Goal: Check status

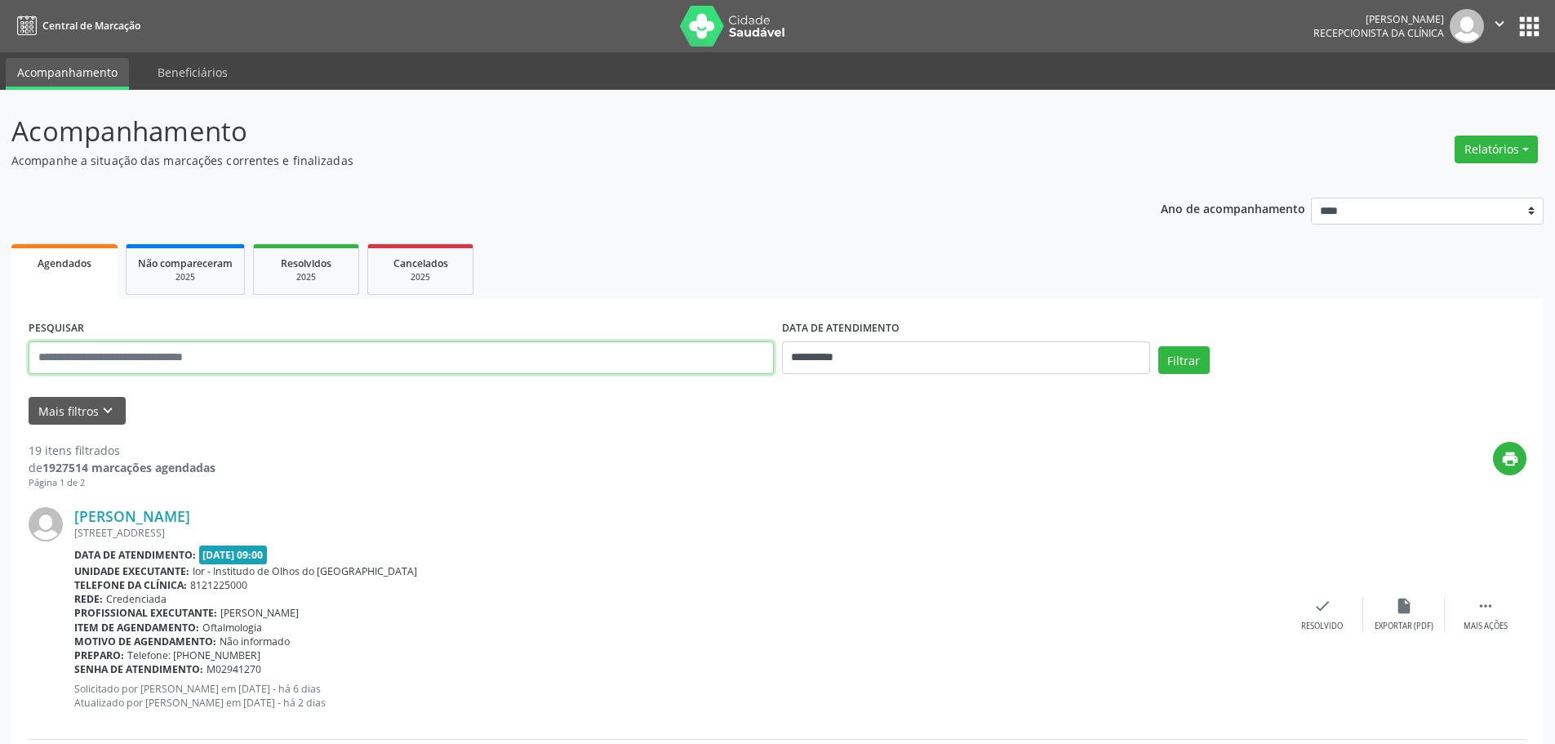
click at [316, 352] on input "text" at bounding box center [401, 357] width 745 height 33
click at [1194, 357] on button "Filtrar" at bounding box center [1184, 360] width 51 height 28
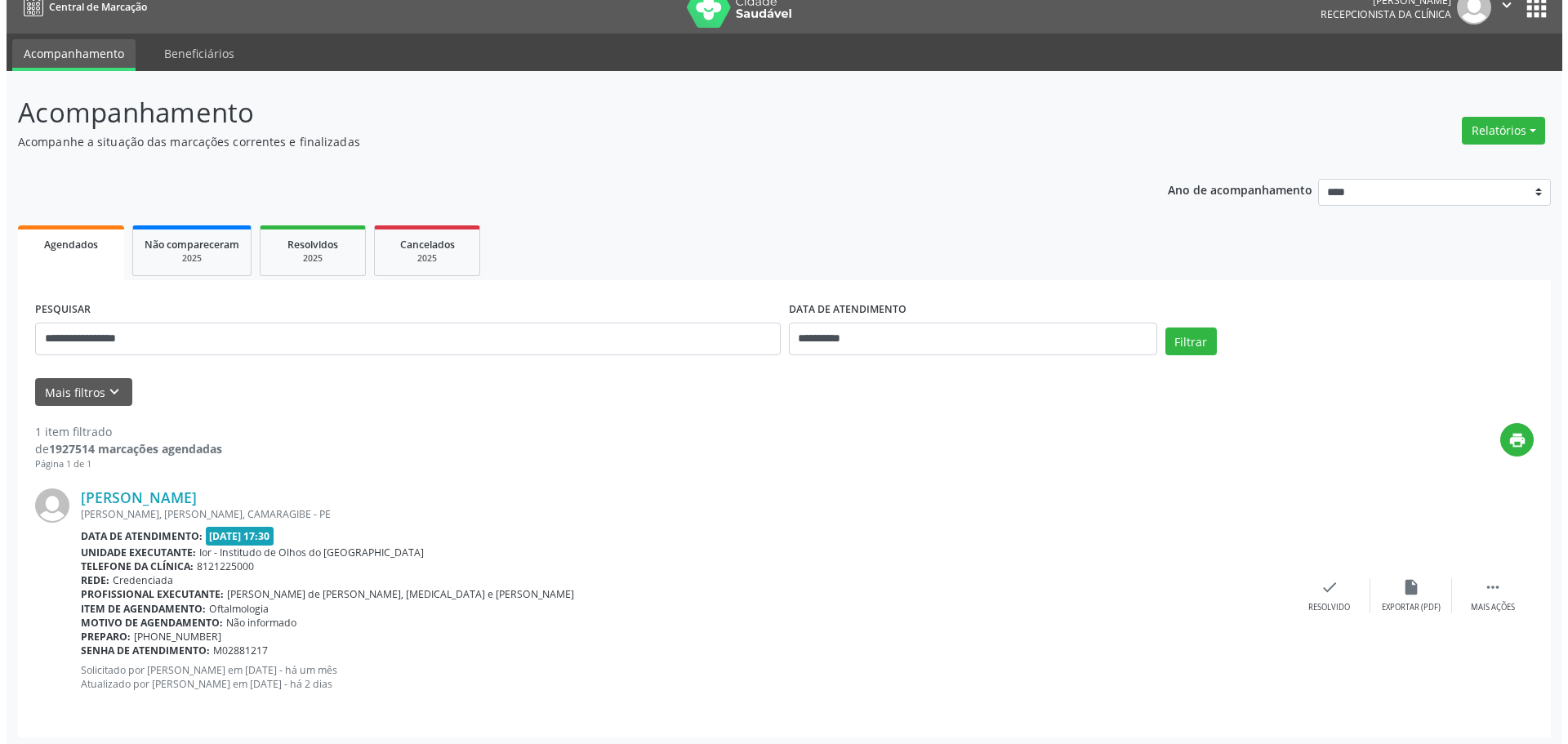
scroll to position [24, 0]
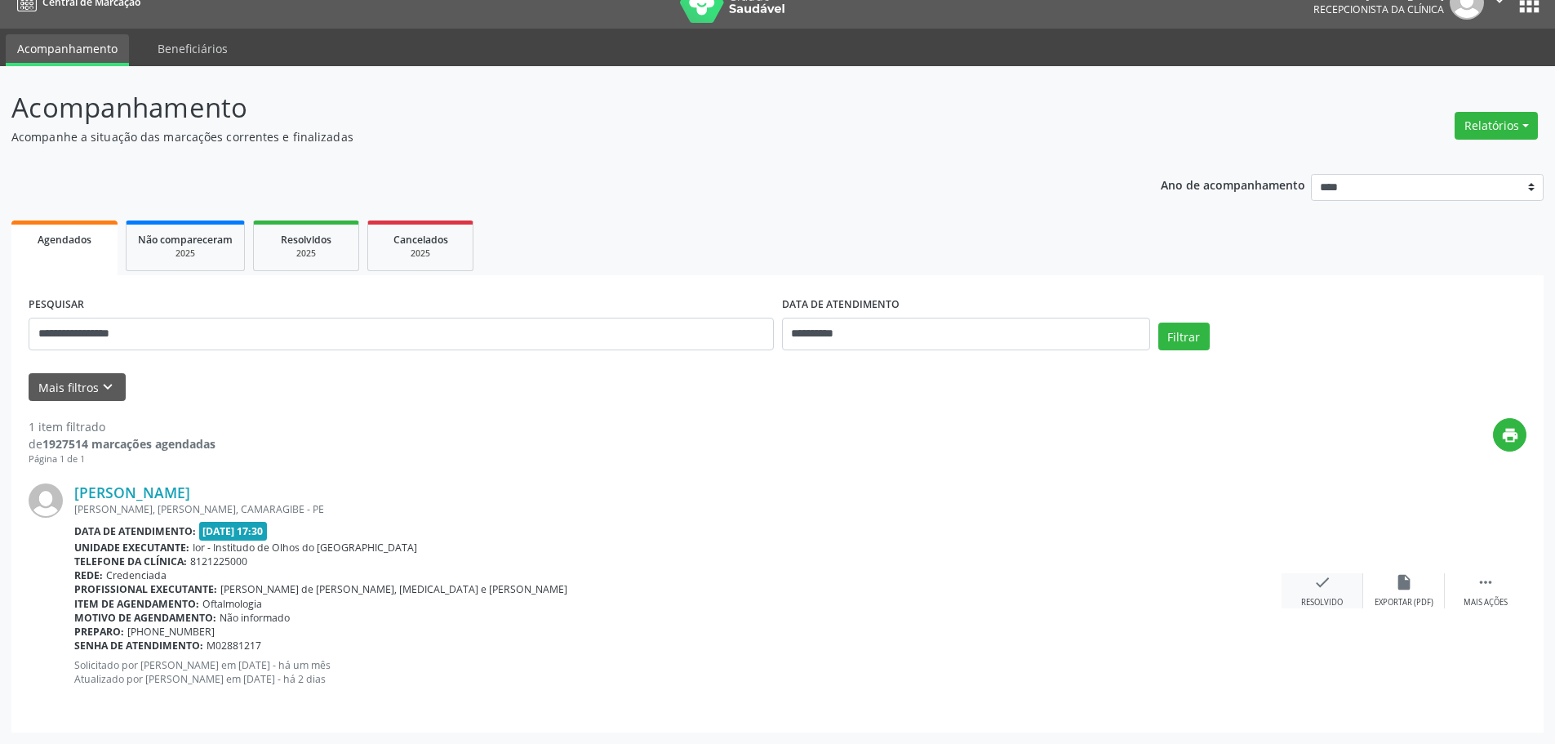
click at [1326, 587] on icon "check" at bounding box center [1323, 582] width 18 height 18
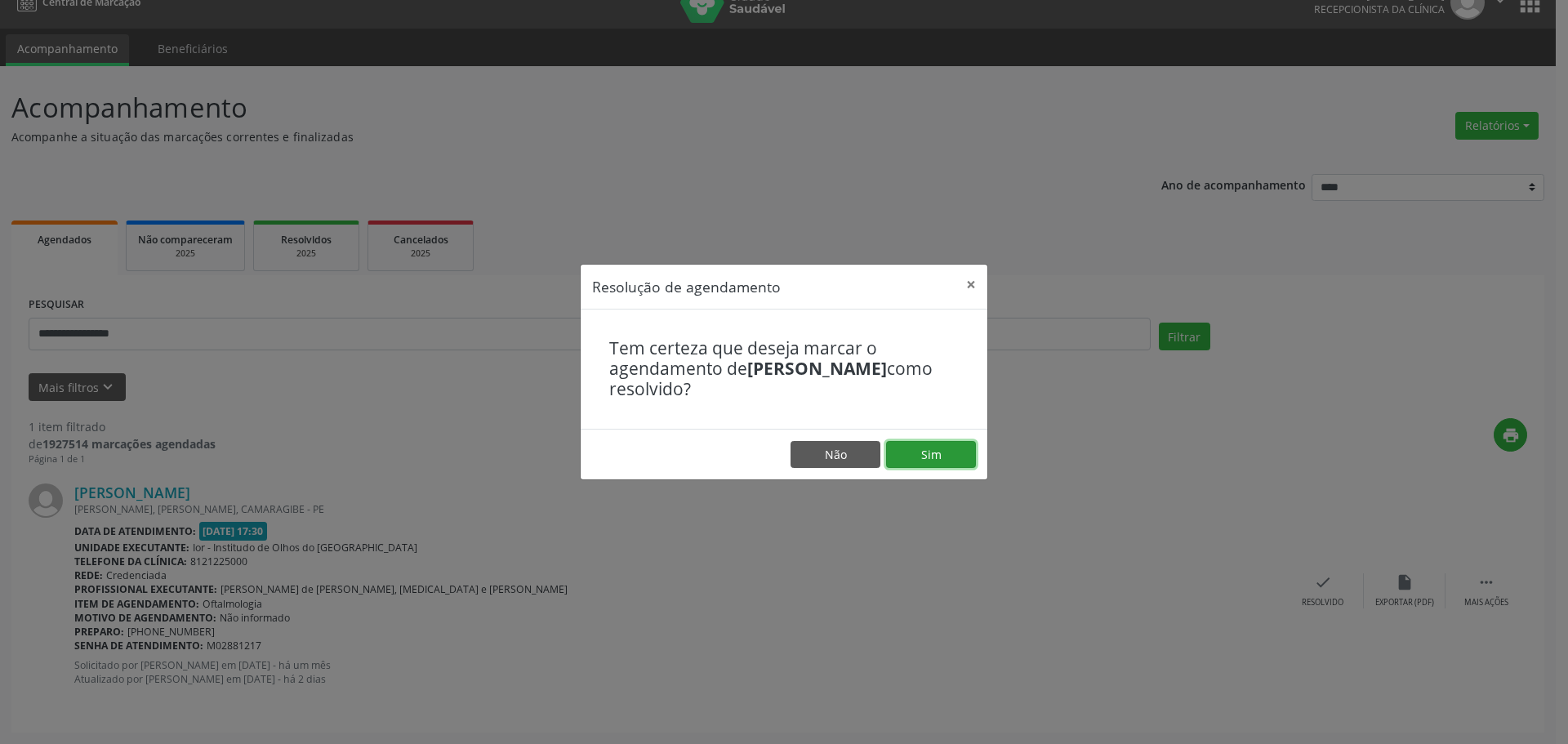
click at [935, 452] on button "Sim" at bounding box center [931, 455] width 90 height 28
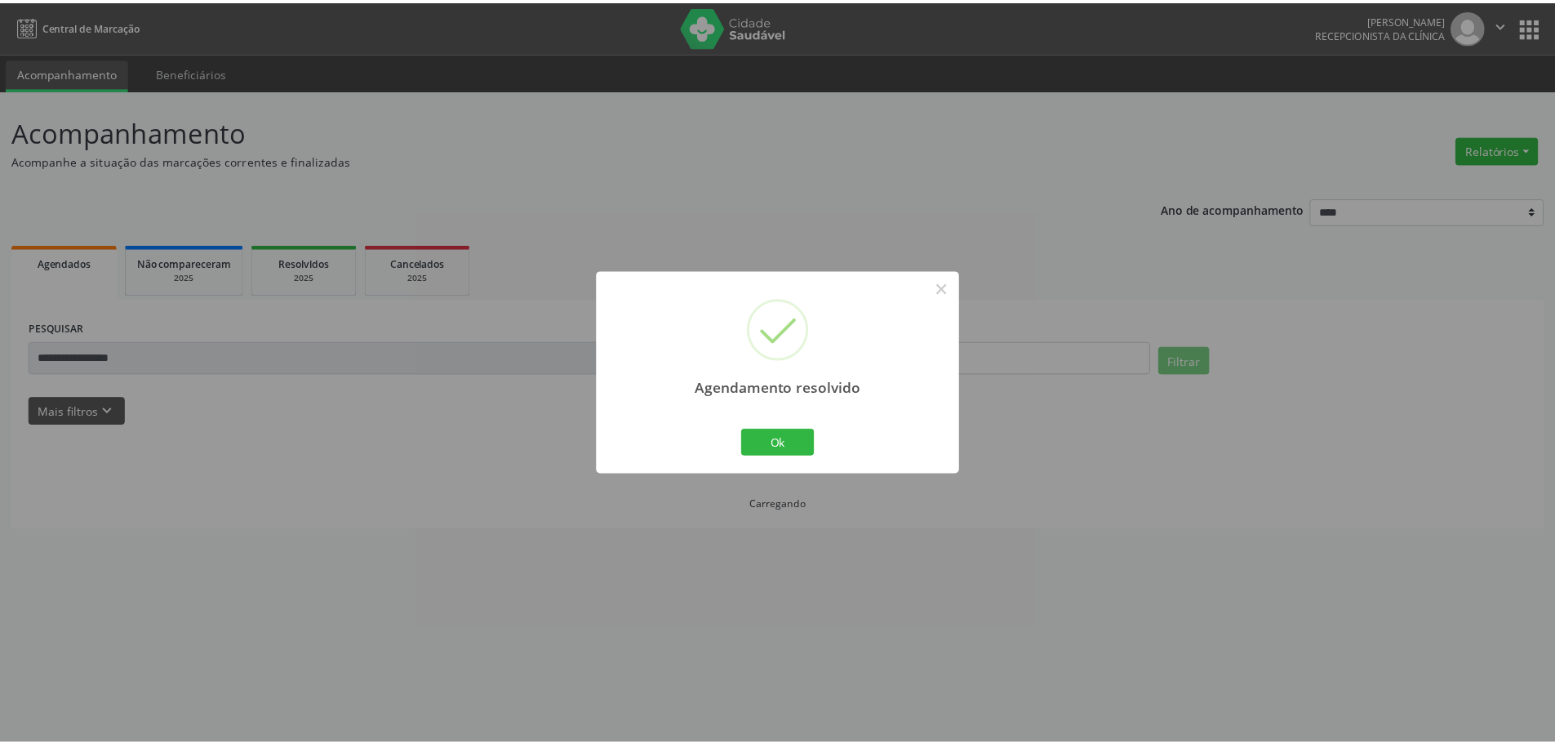
scroll to position [0, 0]
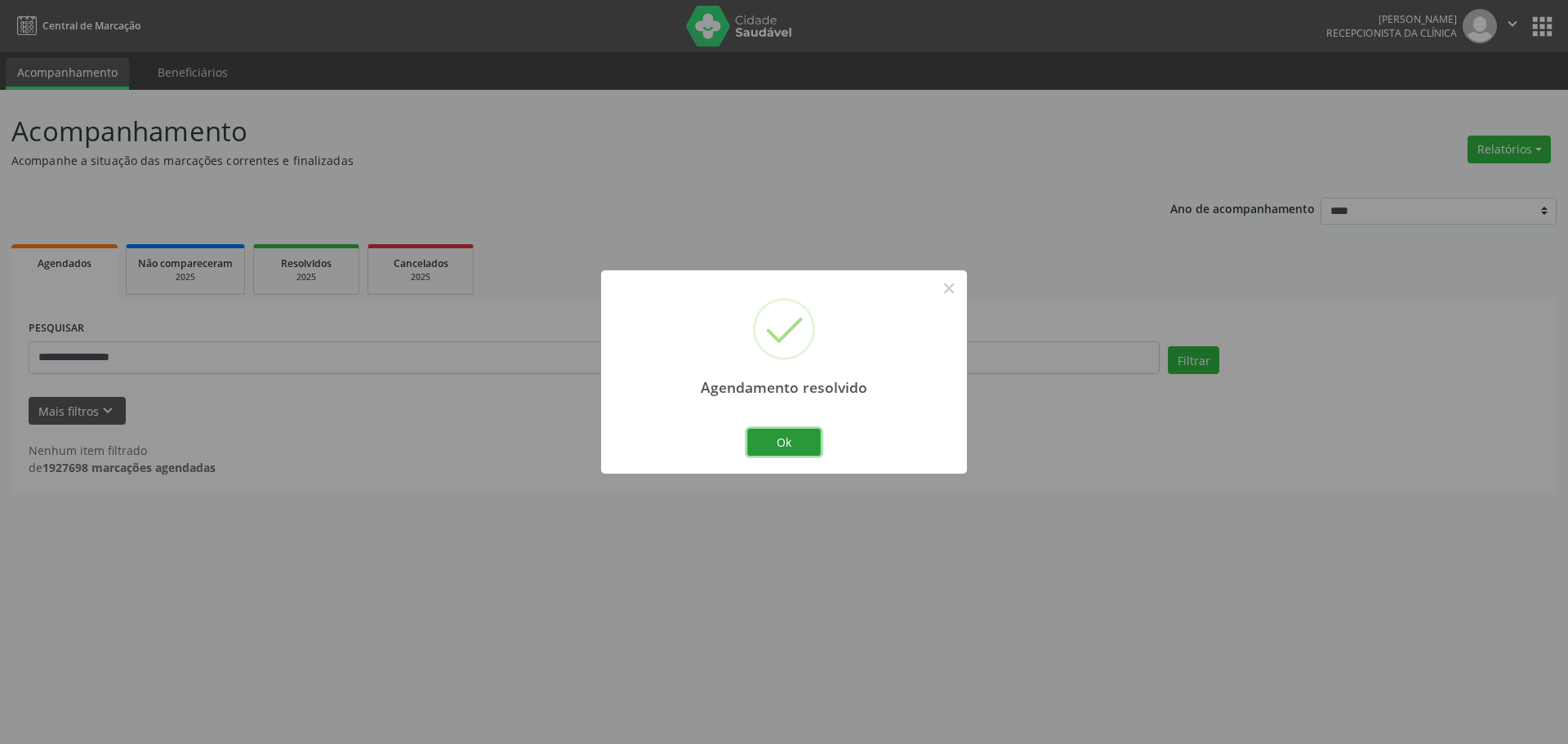
drag, startPoint x: 798, startPoint y: 441, endPoint x: 584, endPoint y: 413, distance: 215.7
click at [795, 441] on button "Ok" at bounding box center [783, 443] width 73 height 28
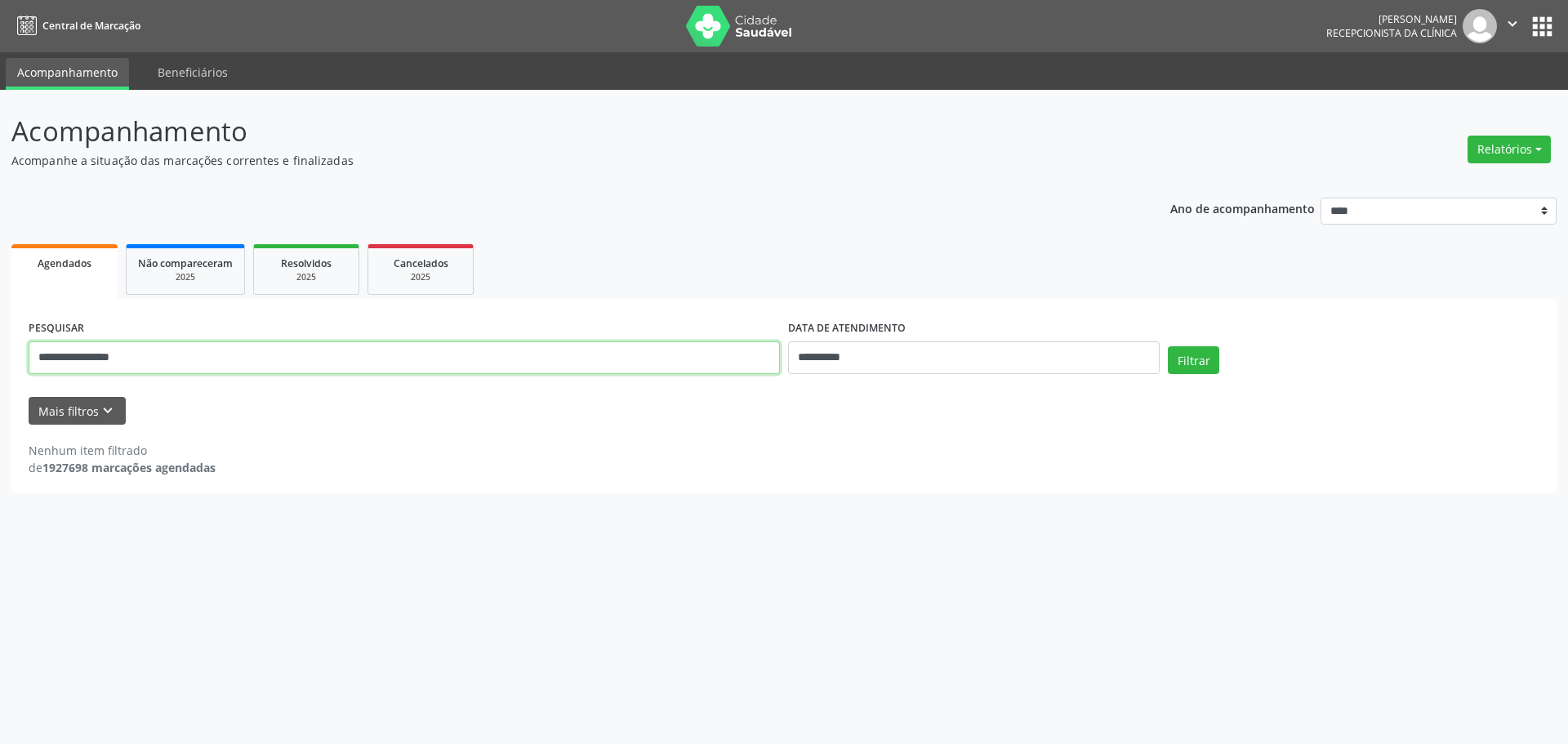
drag, startPoint x: 171, startPoint y: 362, endPoint x: 0, endPoint y: 354, distance: 170.8
click at [0, 354] on div "**********" at bounding box center [784, 417] width 1568 height 654
click at [1198, 354] on button "Filtrar" at bounding box center [1193, 360] width 51 height 28
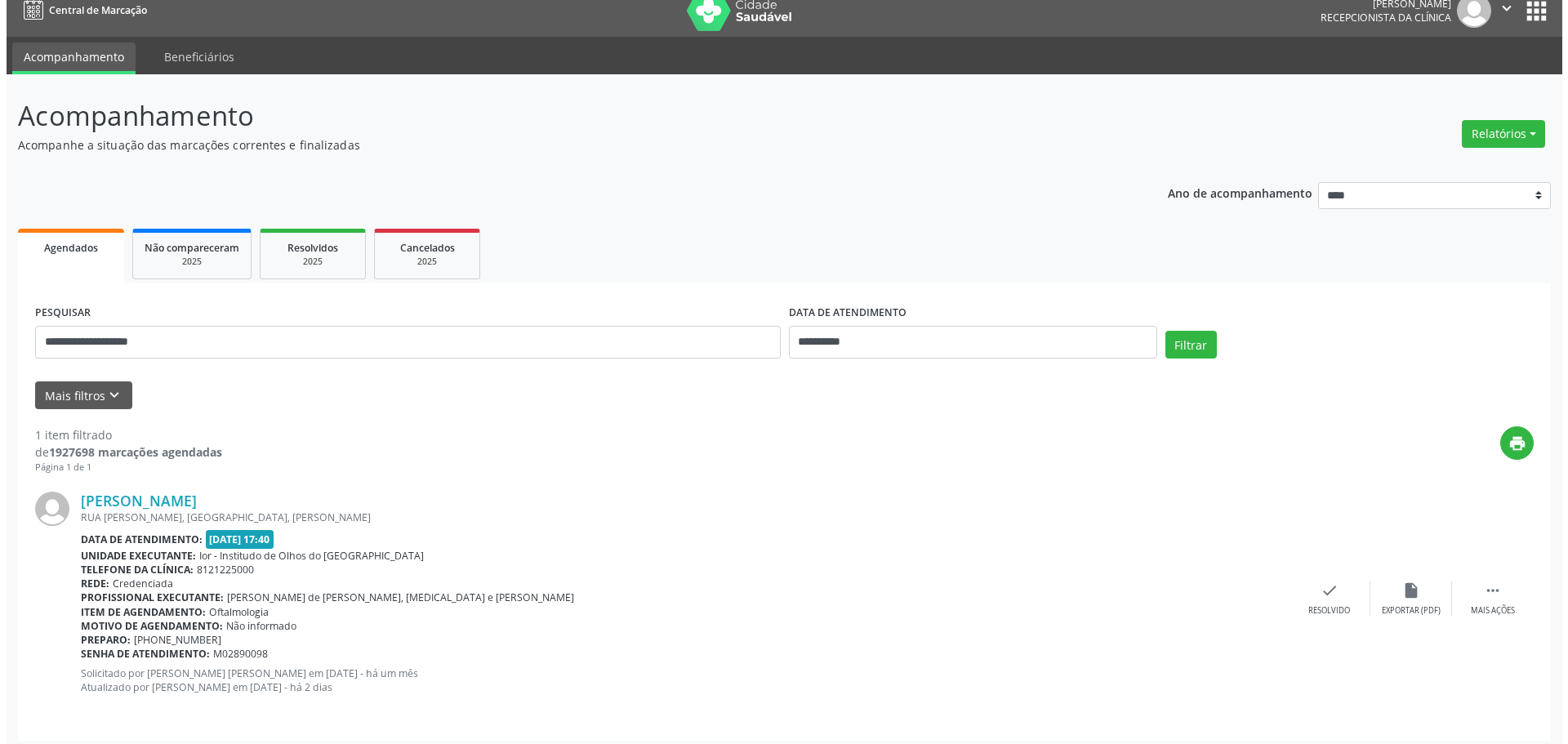
scroll to position [24, 0]
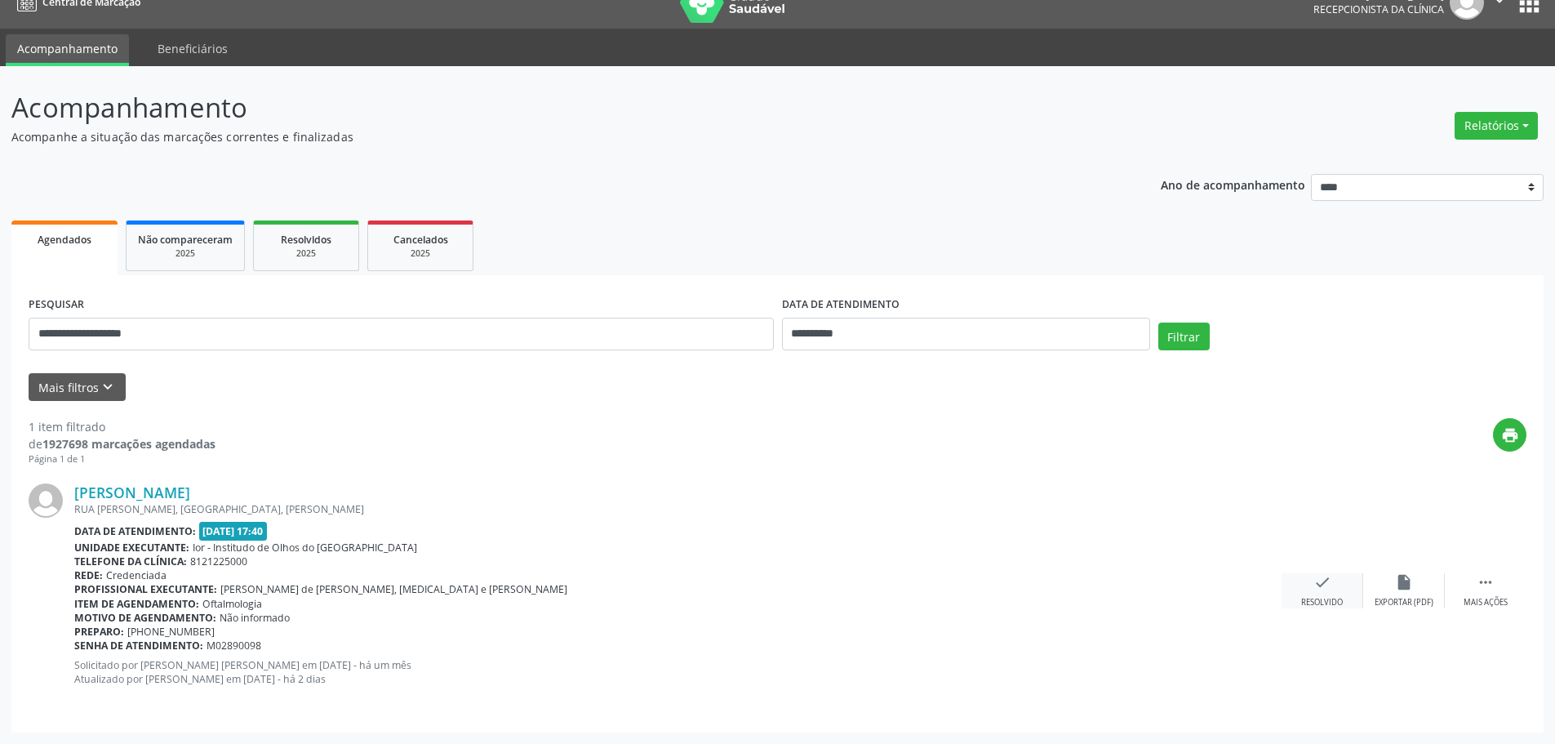
click at [1322, 581] on icon "check" at bounding box center [1323, 582] width 18 height 18
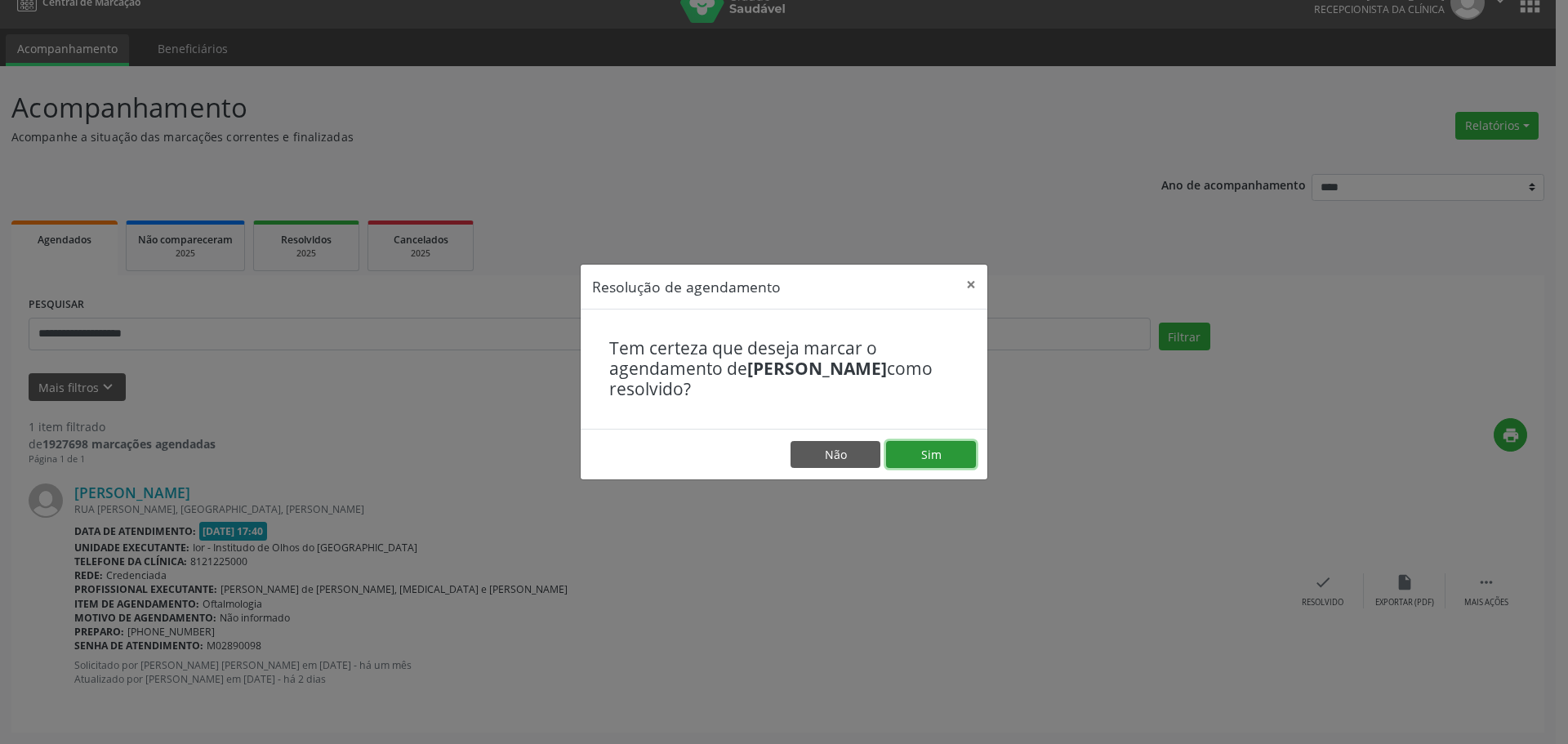
click at [919, 458] on button "Sim" at bounding box center [931, 455] width 90 height 28
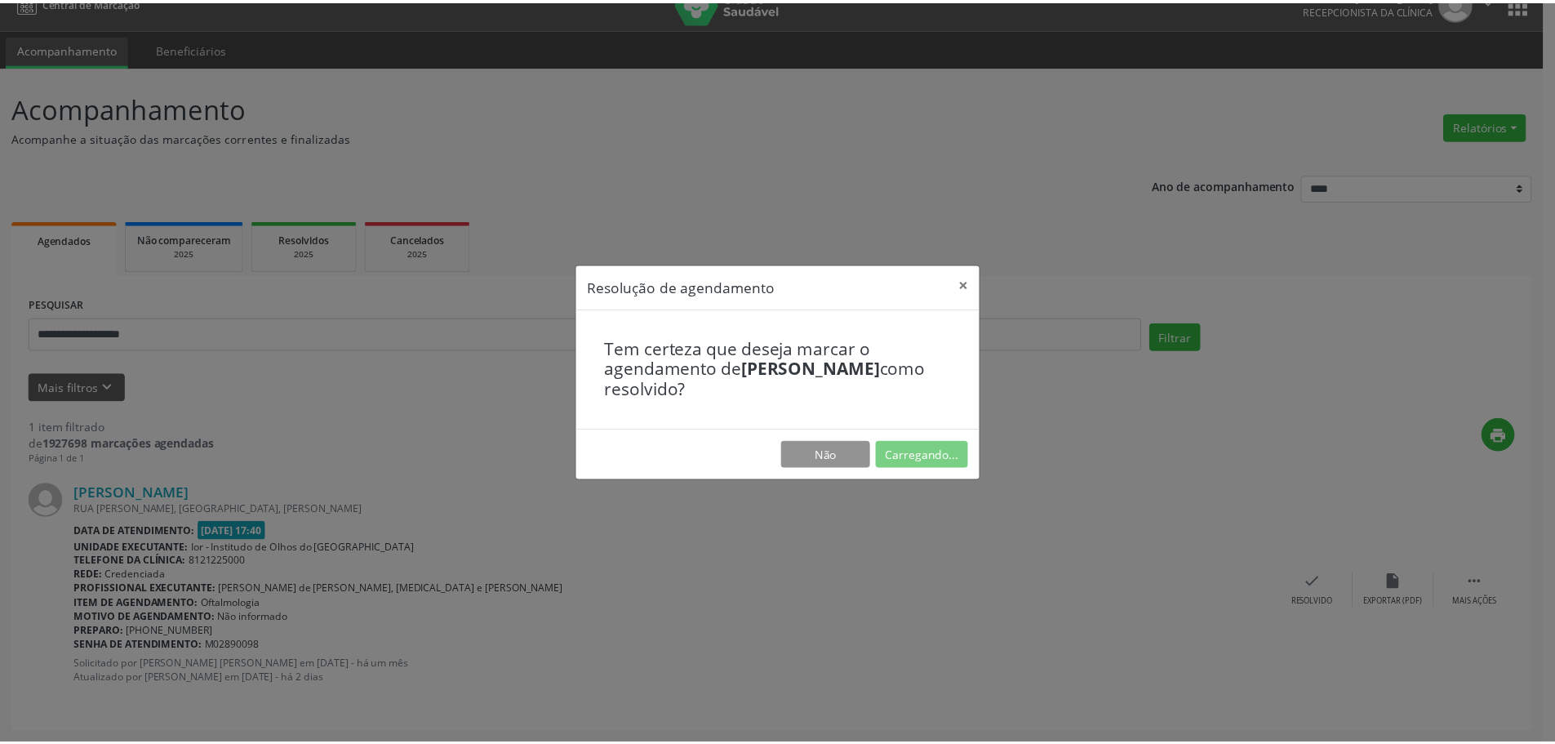
scroll to position [0, 0]
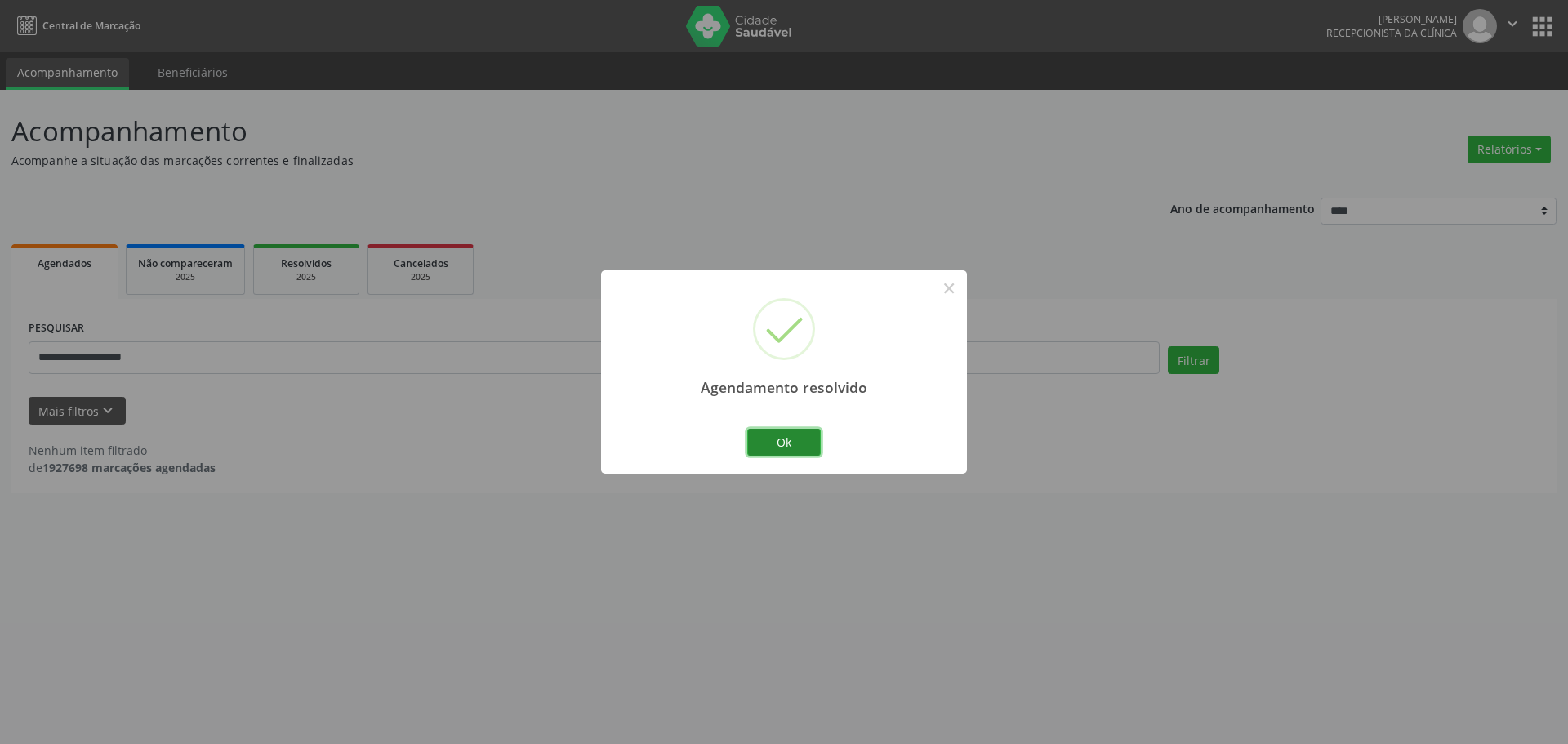
click at [797, 438] on button "Ok" at bounding box center [783, 443] width 73 height 28
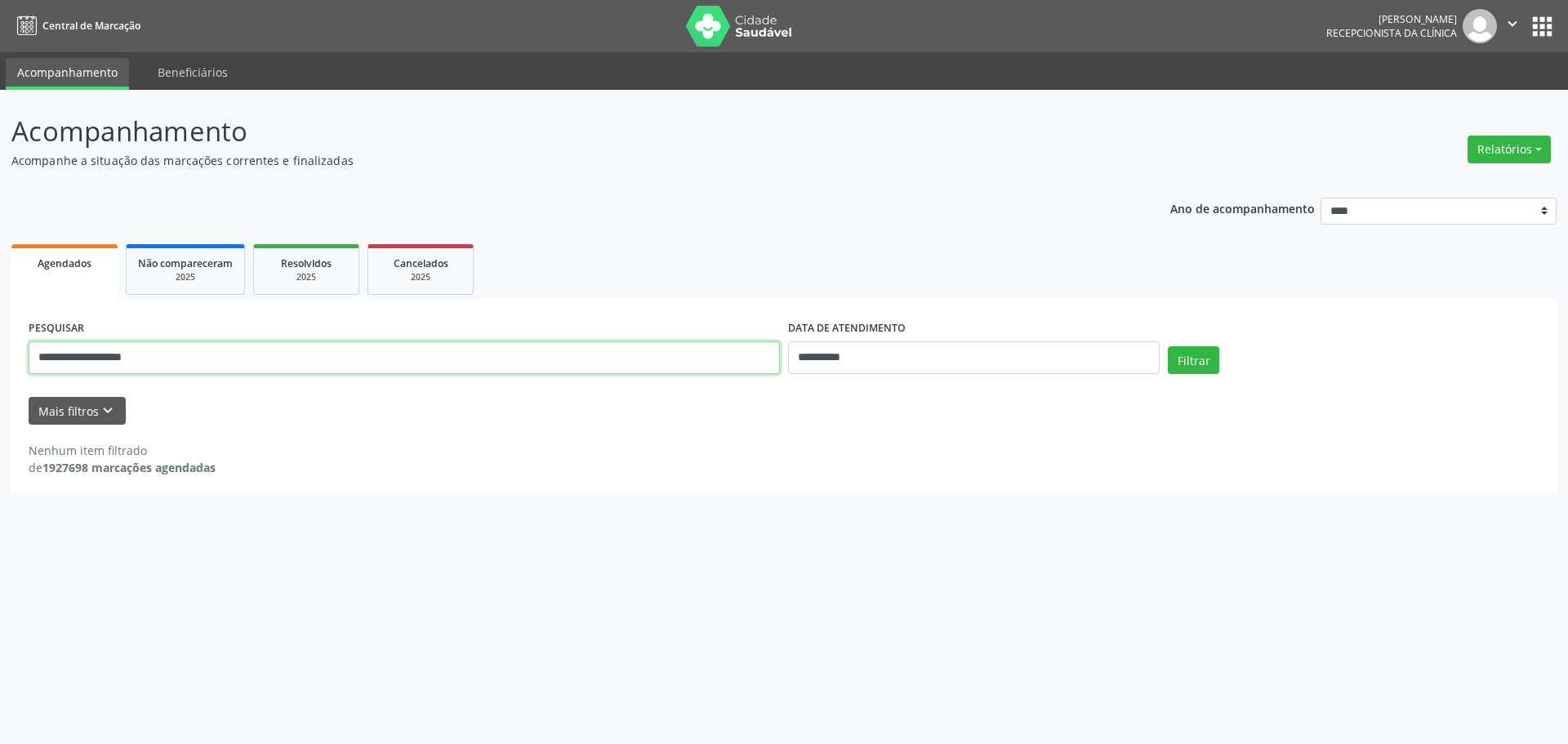
drag, startPoint x: 218, startPoint y: 354, endPoint x: 0, endPoint y: 364, distance: 218.2
click at [0, 364] on div "**********" at bounding box center [784, 417] width 1568 height 654
click at [1193, 360] on button "Filtrar" at bounding box center [1193, 360] width 51 height 28
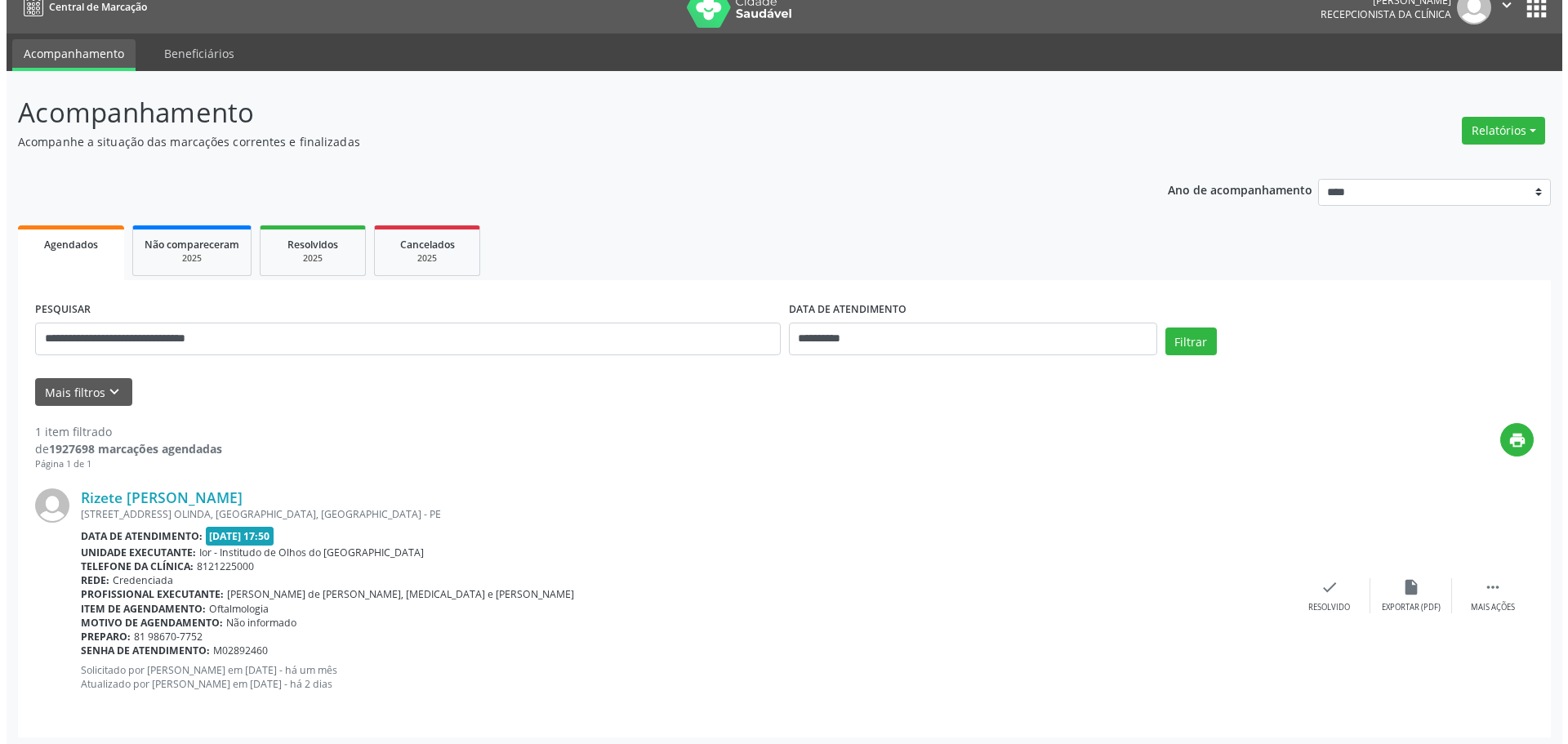
scroll to position [24, 0]
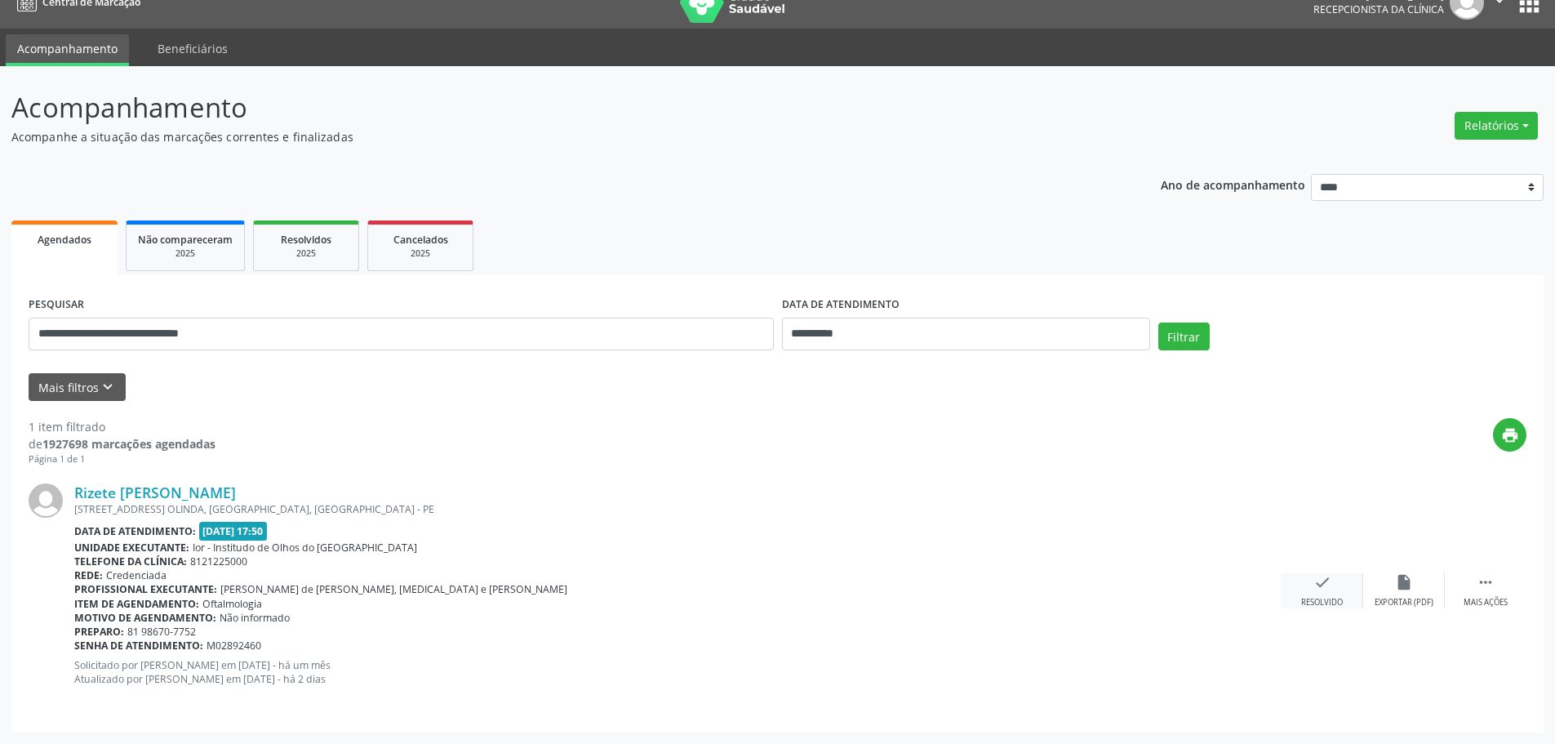
click at [1325, 577] on icon "check" at bounding box center [1323, 582] width 18 height 18
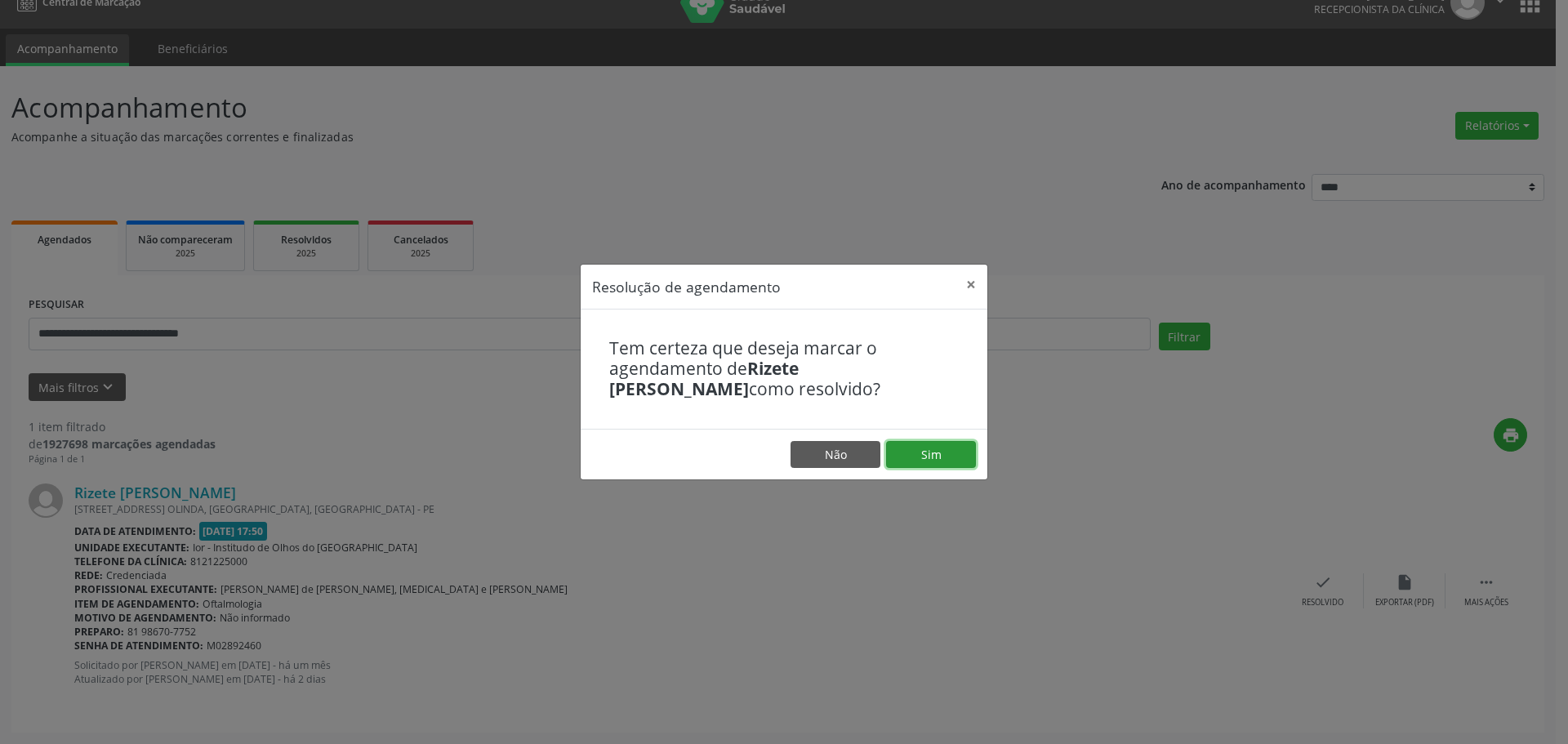
click at [937, 445] on button "Sim" at bounding box center [931, 455] width 90 height 28
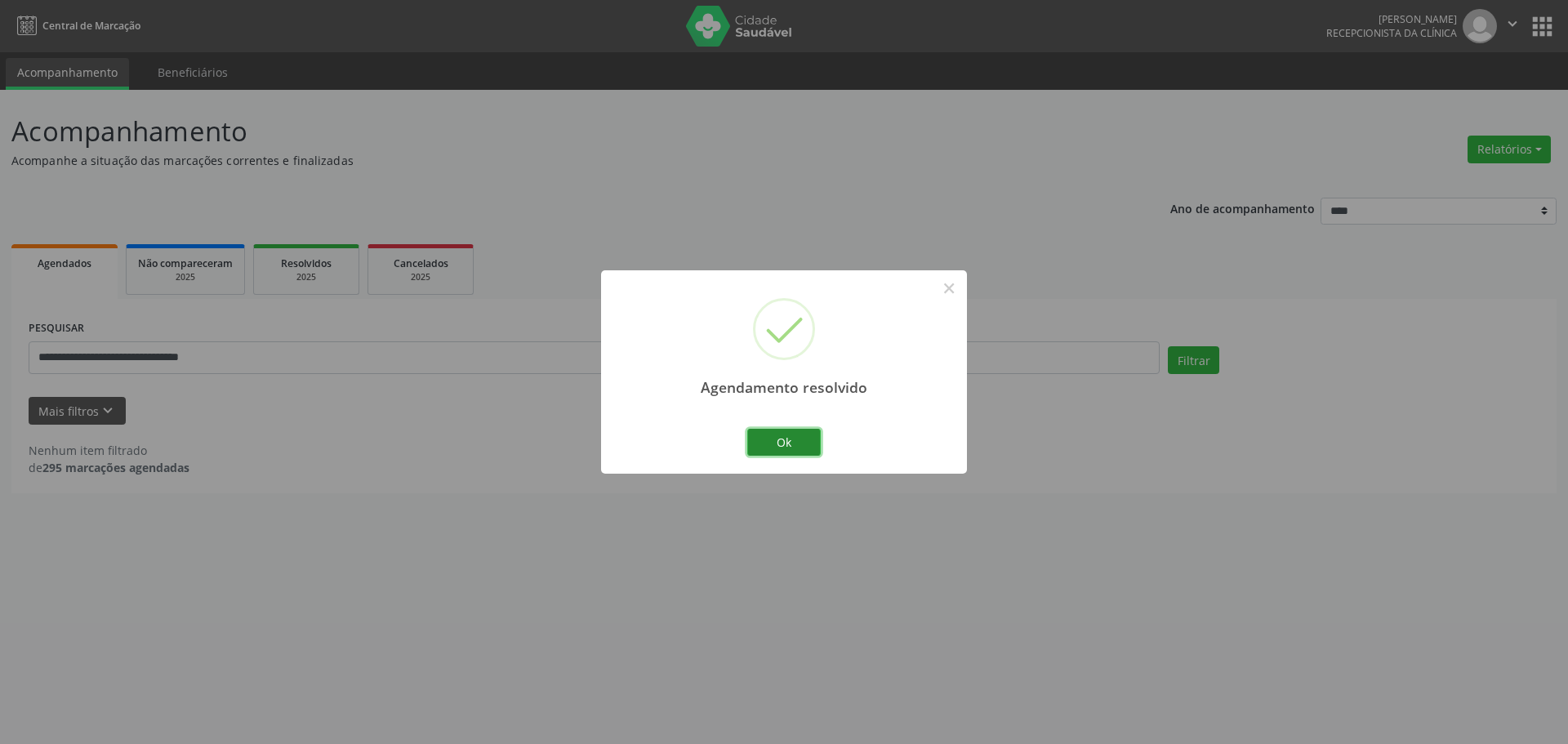
drag, startPoint x: 787, startPoint y: 439, endPoint x: 541, endPoint y: 395, distance: 250.5
click at [787, 438] on button "Ok" at bounding box center [783, 443] width 73 height 28
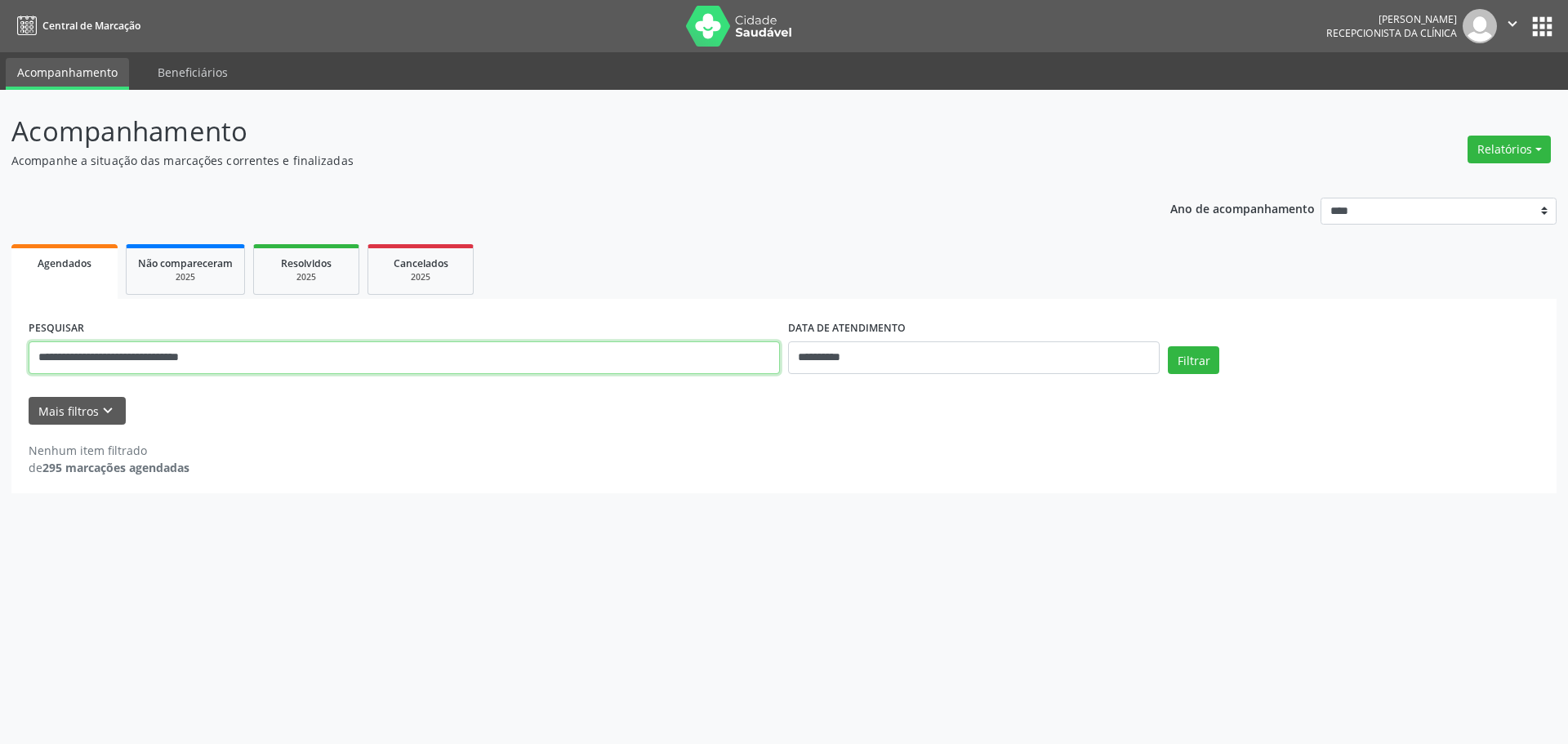
drag, startPoint x: 316, startPoint y: 355, endPoint x: 0, endPoint y: 334, distance: 316.7
click at [0, 335] on div "**********" at bounding box center [784, 417] width 1568 height 654
type input "**********"
click at [1198, 357] on button "Filtrar" at bounding box center [1193, 360] width 51 height 28
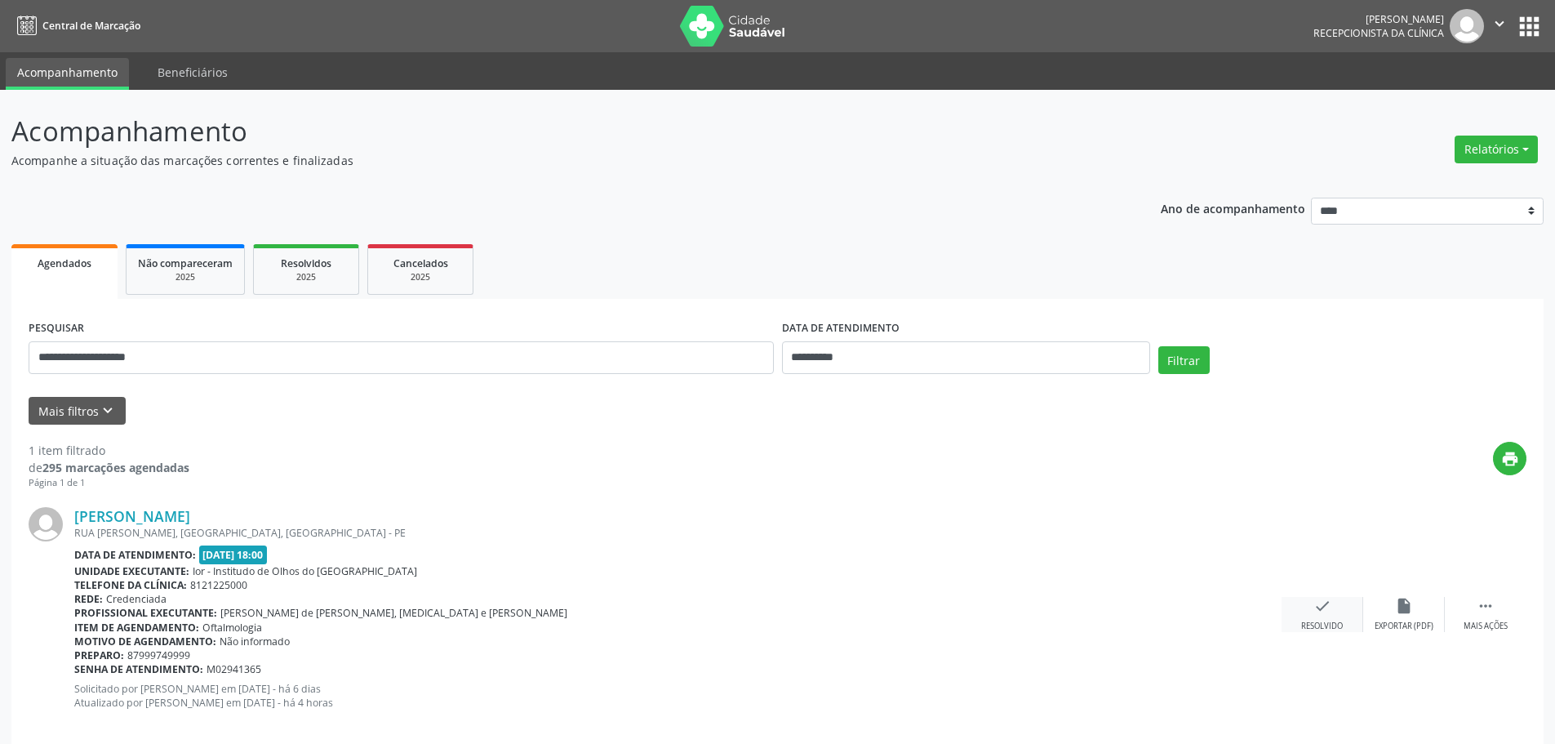
click at [1323, 610] on icon "check" at bounding box center [1323, 606] width 18 height 18
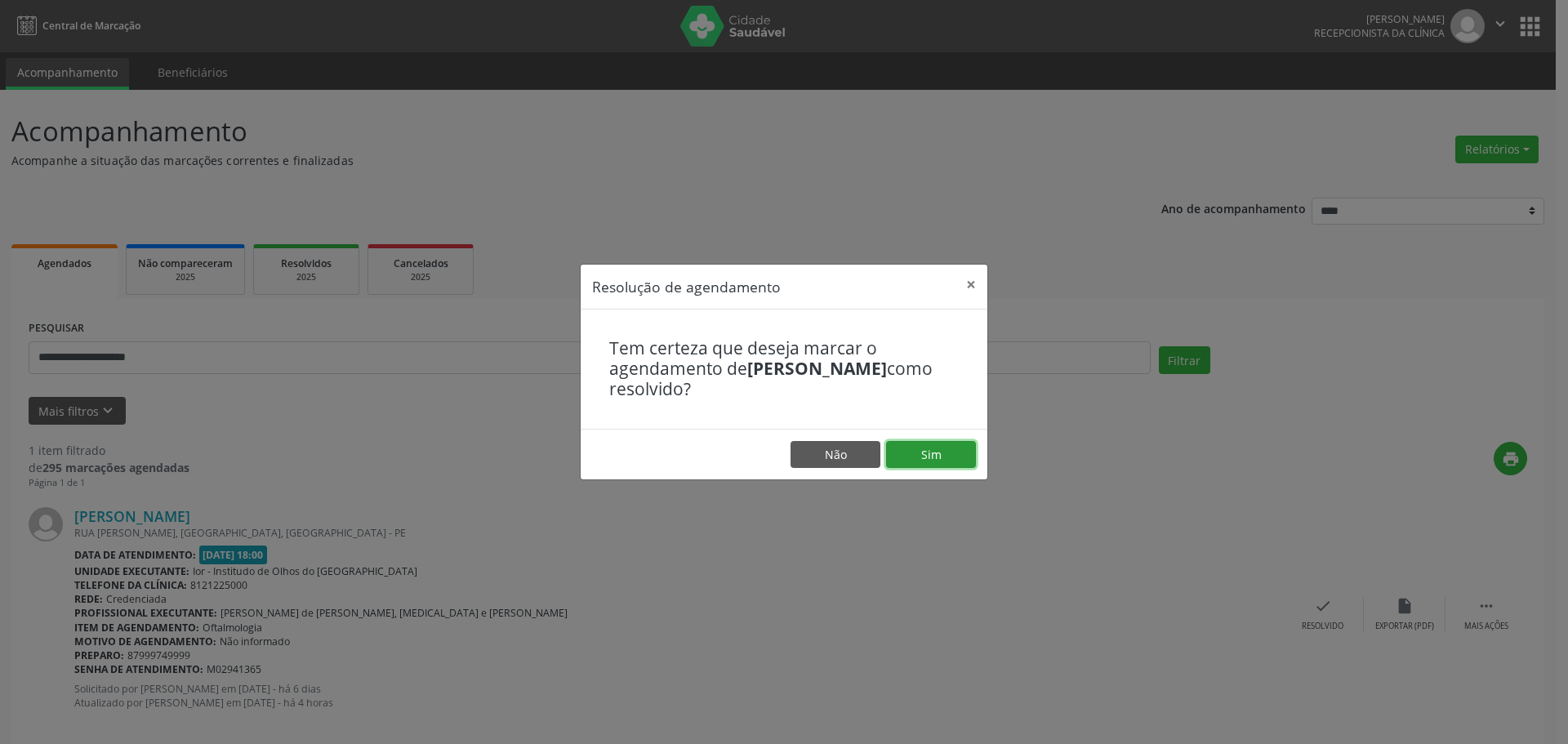
click at [914, 447] on button "Sim" at bounding box center [931, 455] width 90 height 28
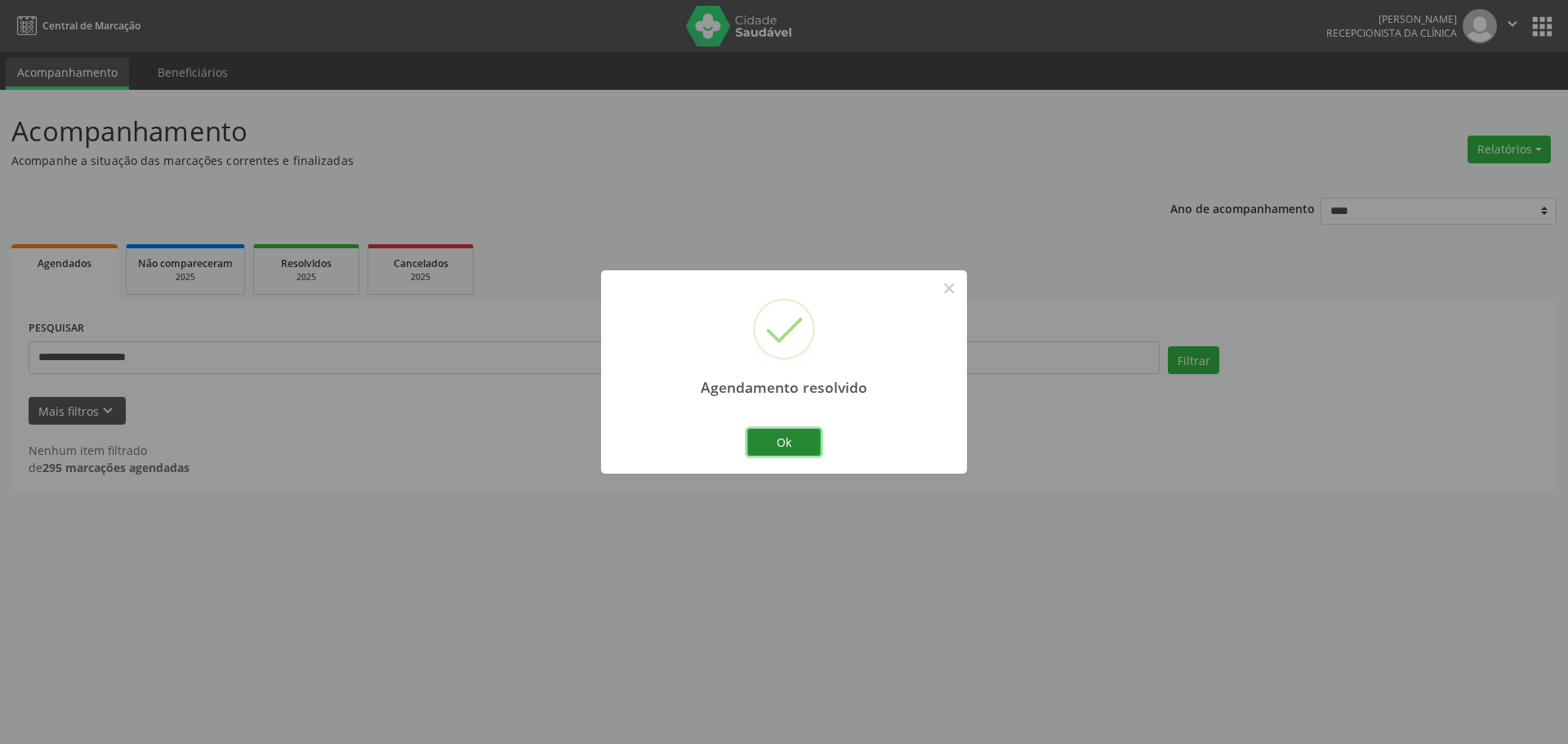
click at [799, 435] on button "Ok" at bounding box center [783, 443] width 73 height 28
